Goal: Task Accomplishment & Management: Use online tool/utility

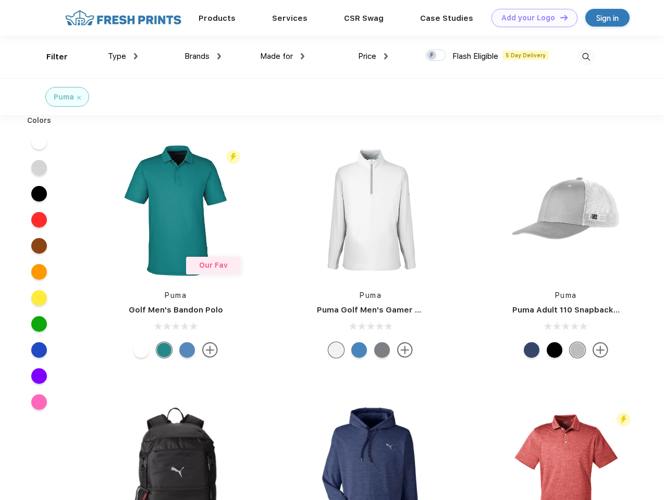
click at [530, 18] on link "Add your Logo Design Tool" at bounding box center [534, 18] width 86 height 18
click at [0, 0] on div "Design Tool" at bounding box center [0, 0] width 0 height 0
click at [559, 17] on link "Add your Logo Design Tool" at bounding box center [534, 18] width 86 height 18
click at [50, 57] on div "Filter" at bounding box center [56, 57] width 21 height 12
click at [123, 56] on span "Type" at bounding box center [117, 56] width 18 height 9
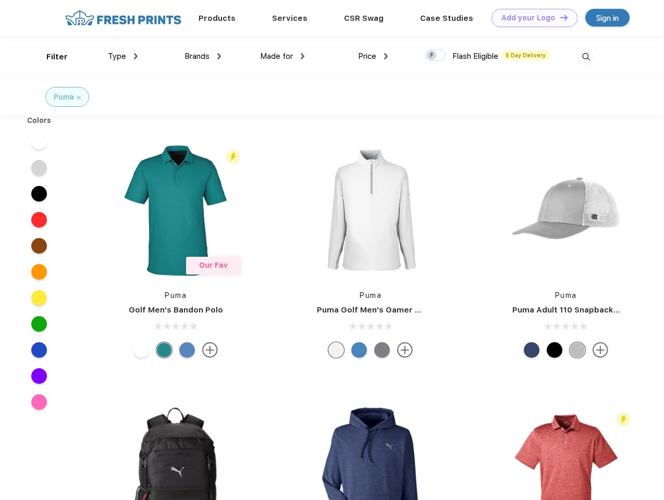
click at [203, 56] on span "Brands" at bounding box center [196, 56] width 25 height 9
click at [282, 56] on span "Made for" at bounding box center [276, 56] width 33 height 9
click at [373, 56] on span "Price" at bounding box center [367, 56] width 18 height 9
click at [436, 56] on div at bounding box center [435, 54] width 20 height 11
click at [432, 56] on input "checkbox" at bounding box center [428, 52] width 7 height 7
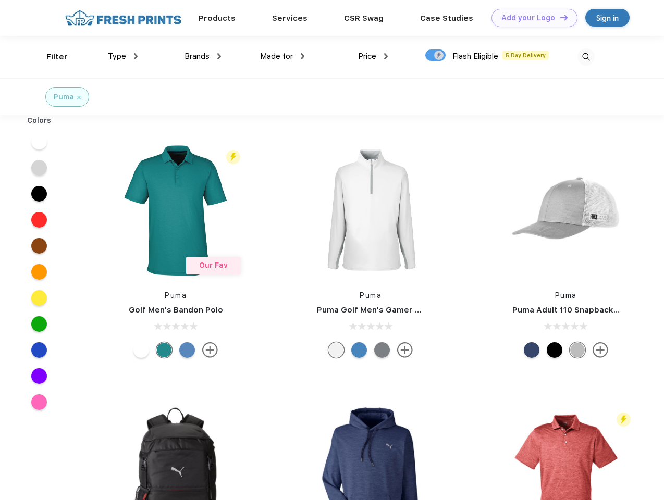
click at [586, 57] on img at bounding box center [585, 56] width 17 height 17
